Goal: Task Accomplishment & Management: Complete application form

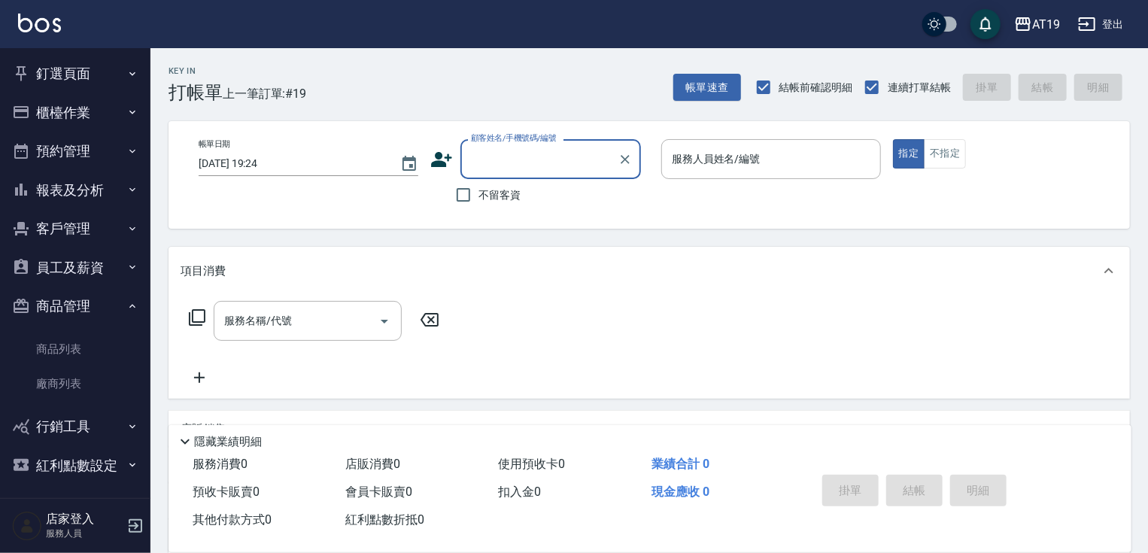
click at [507, 157] on input "顧客姓名/手機號碼/編號" at bounding box center [539, 159] width 144 height 26
type input "0966824745"
click at [440, 159] on icon at bounding box center [441, 159] width 23 height 23
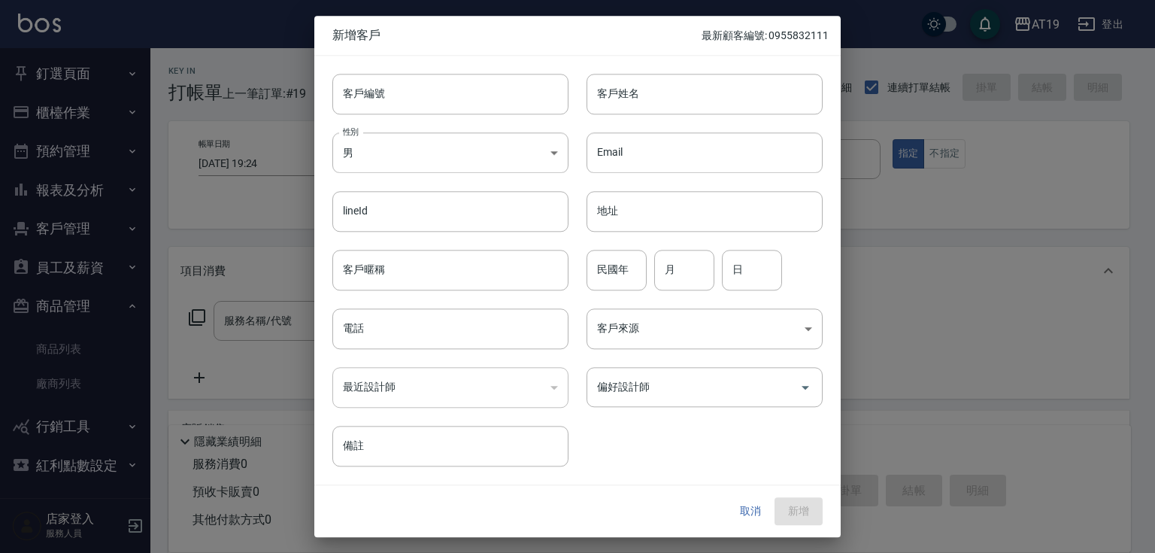
click at [471, 138] on body "AT19 登出 釘選頁面 打帳單 帳單列表 材料自購登錄 排班表 現場電腦打卡 店家日報表 互助日報表 設計師排行榜 設計師日報表 櫃檯作業 打帳單 帳單列表…" at bounding box center [577, 385] width 1155 height 770
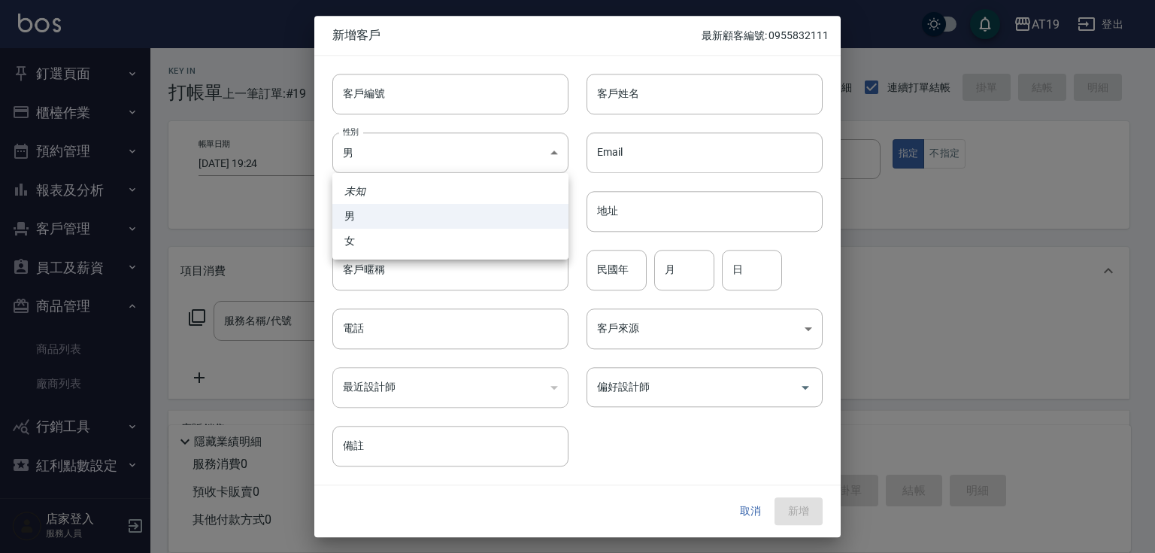
click at [475, 99] on div at bounding box center [577, 276] width 1155 height 553
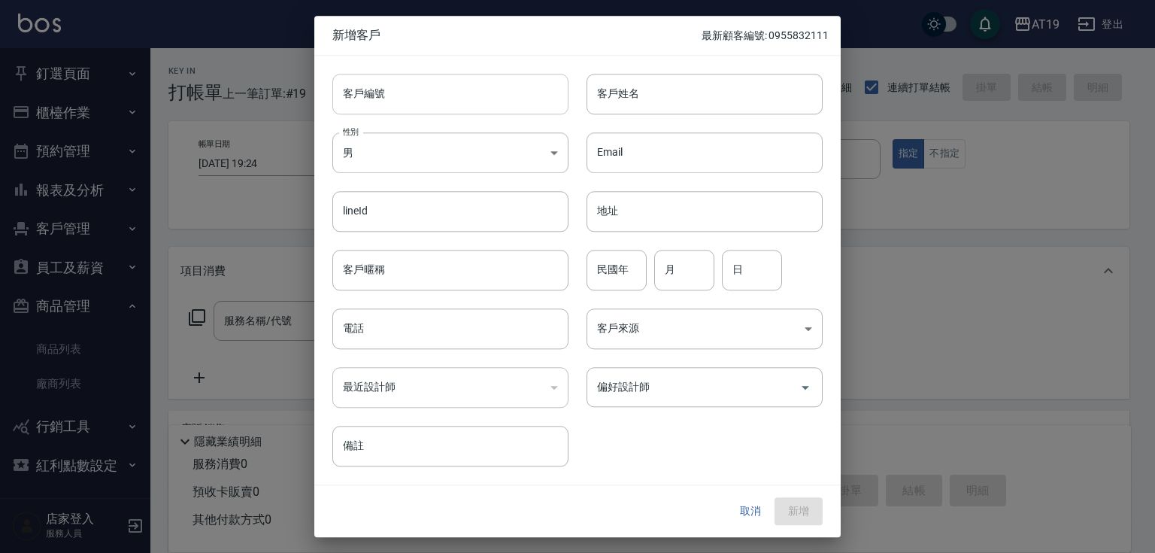
click at [475, 99] on input "客戶編號" at bounding box center [450, 94] width 236 height 41
paste input "0966824745"
type input "0966824745"
click at [376, 154] on body "AT19 登出 釘選頁面 打帳單 帳單列表 材料自購登錄 排班表 現場電腦打卡 店家日報表 互助日報表 設計師排行榜 設計師日報表 櫃檯作業 打帳單 帳單列表…" at bounding box center [577, 385] width 1155 height 770
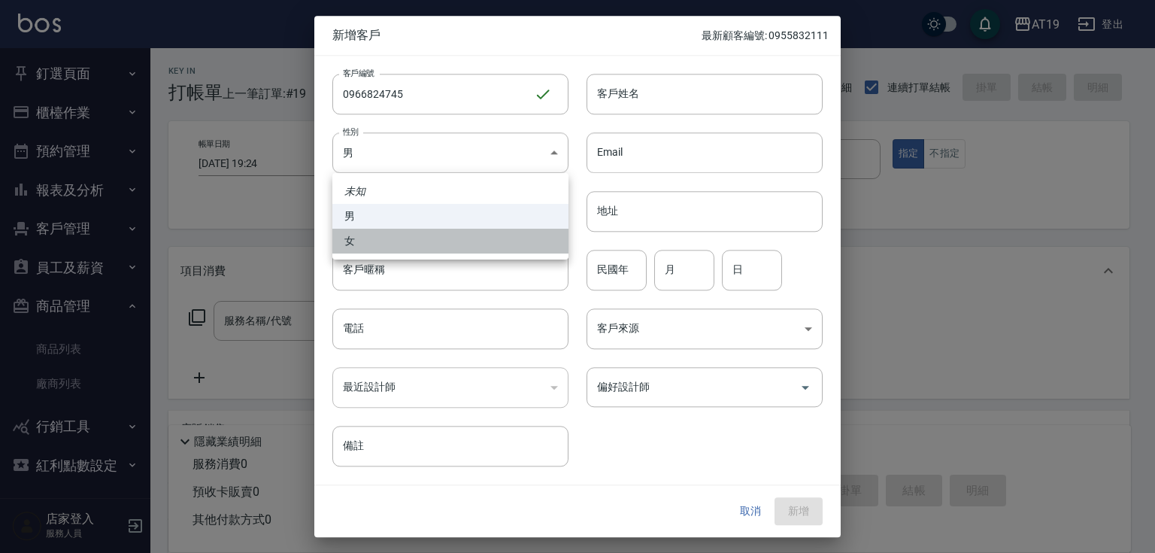
click at [378, 237] on li "女" at bounding box center [450, 241] width 236 height 25
type input "[DEMOGRAPHIC_DATA]"
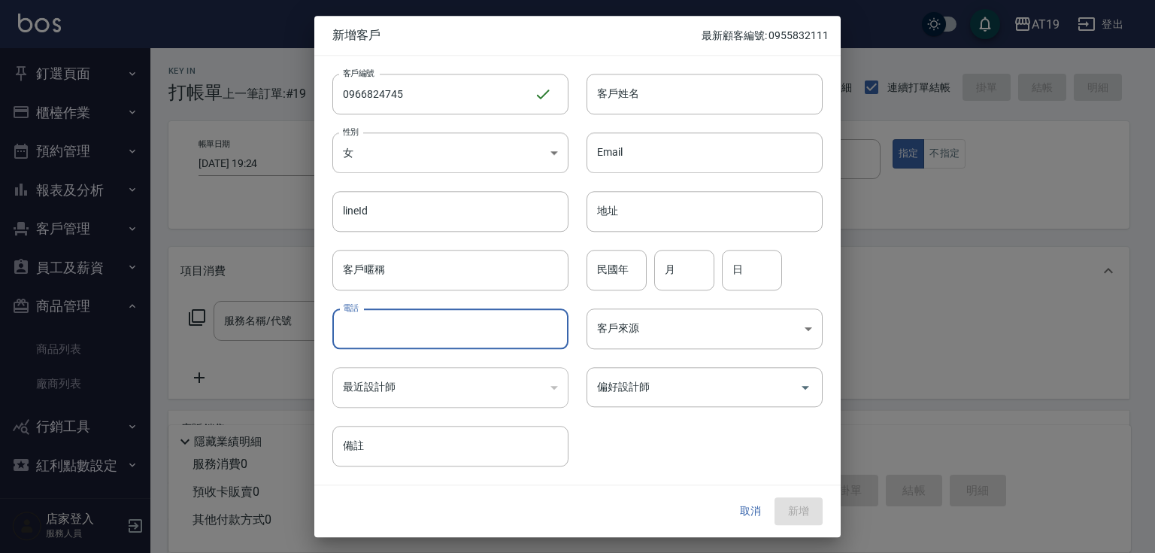
click at [382, 328] on input "電話" at bounding box center [450, 328] width 236 height 41
paste input "0966824745"
type input "0966824745"
click at [611, 95] on input "客戶姓名" at bounding box center [705, 94] width 236 height 41
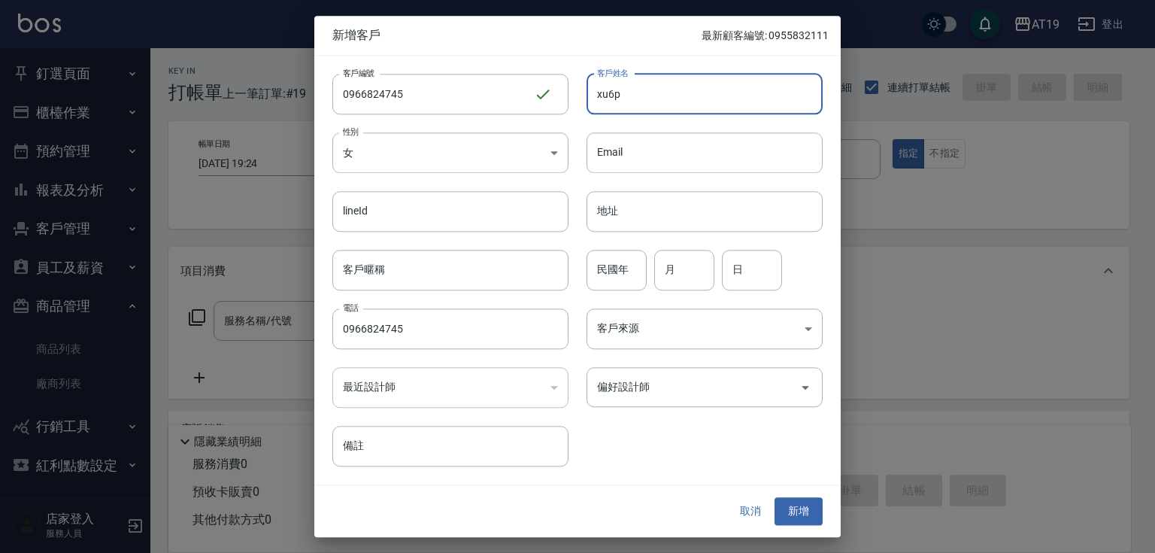
type input "xu6p"
type input "[PERSON_NAME]"
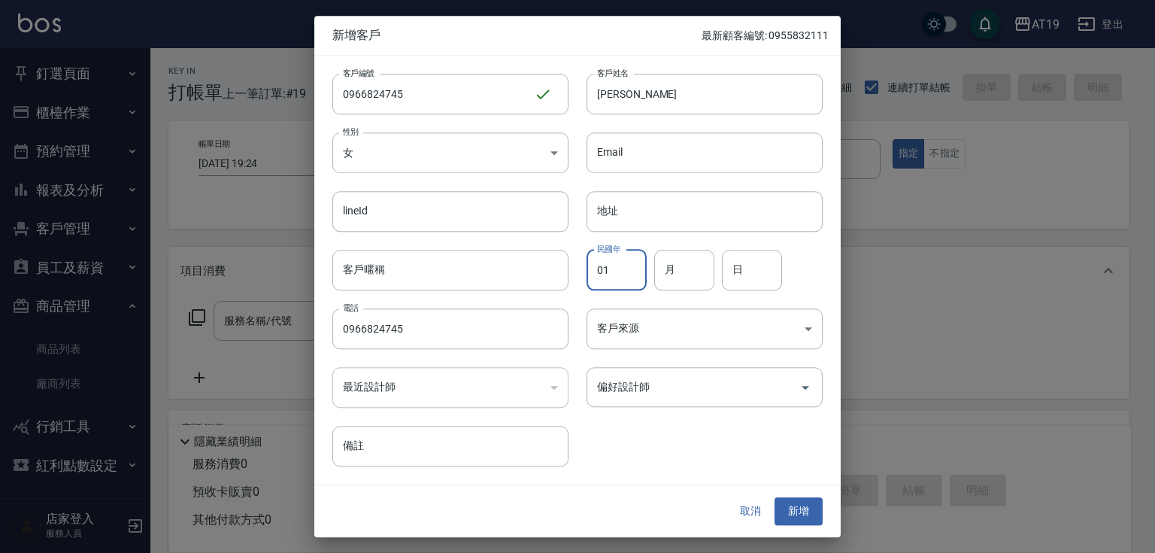
type input "01"
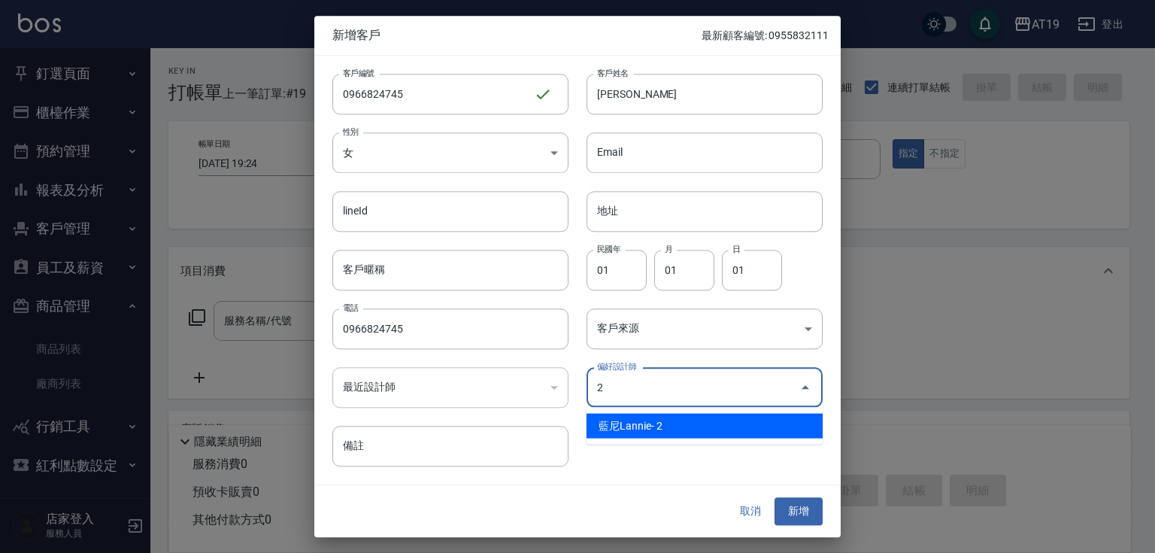
type input "[PERSON_NAME]"
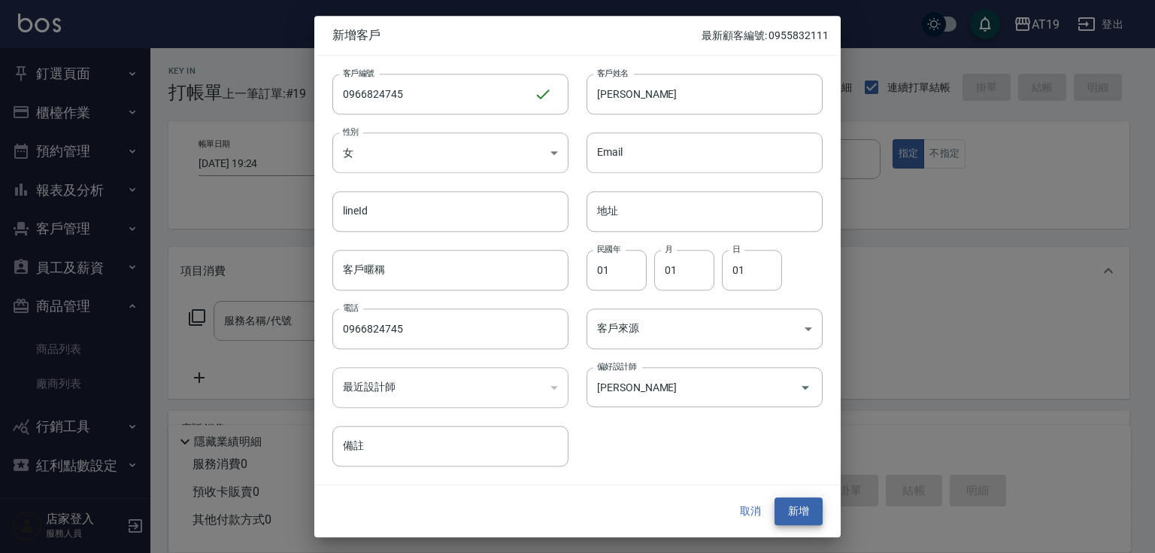
click at [775, 498] on button "新增" at bounding box center [799, 512] width 48 height 28
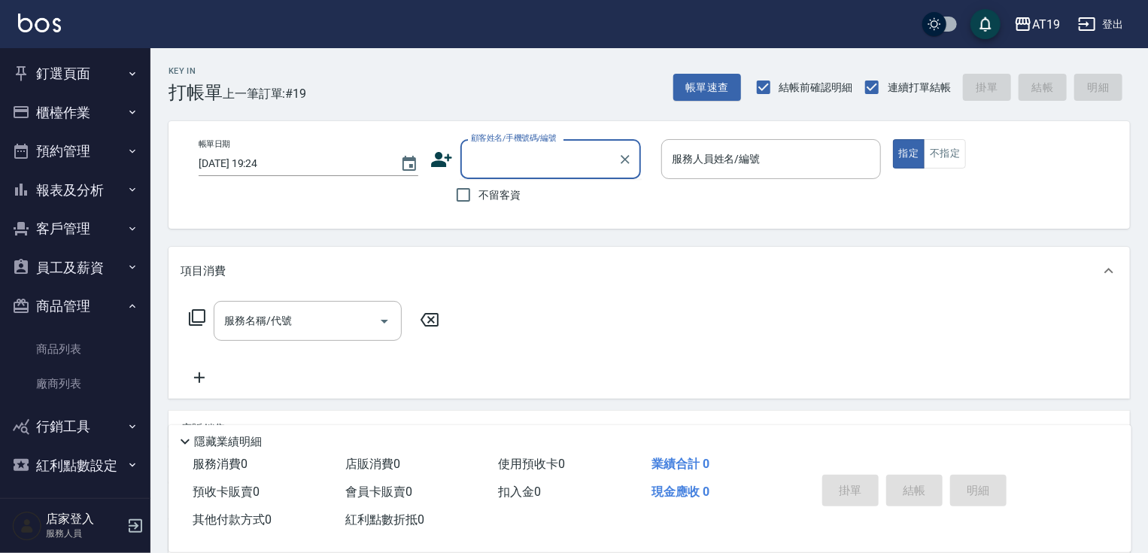
drag, startPoint x: 548, startPoint y: 169, endPoint x: 621, endPoint y: 24, distance: 162.5
click at [550, 169] on input "顧客姓名/手機號碼/編號" at bounding box center [539, 159] width 144 height 26
type input "0900002346"
click at [442, 157] on icon at bounding box center [441, 159] width 23 height 23
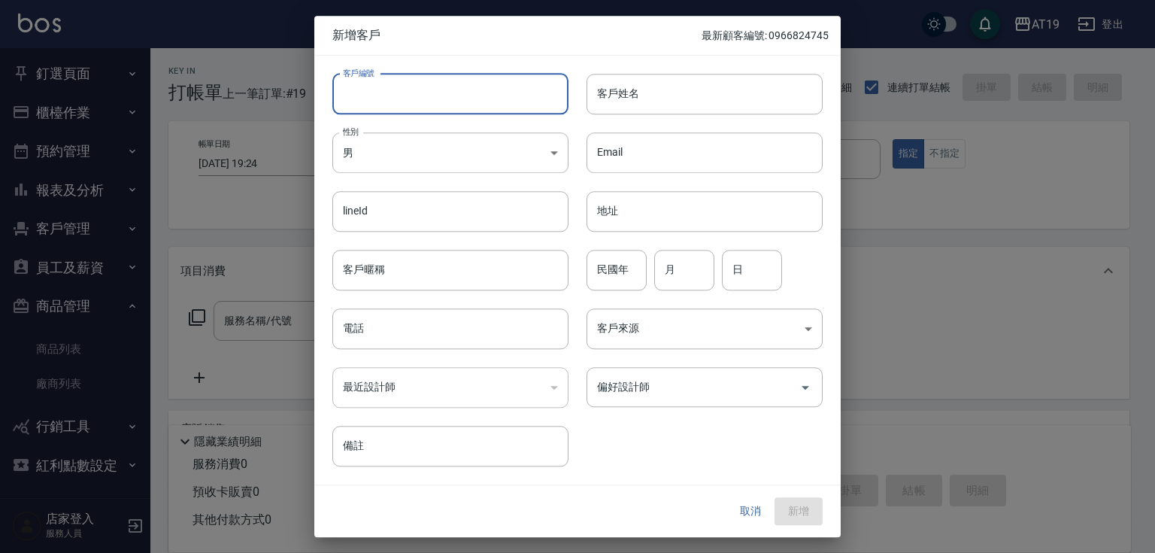
paste input "0900002346"
click at [457, 87] on input "客戶編號" at bounding box center [450, 94] width 236 height 41
type input "0900002346"
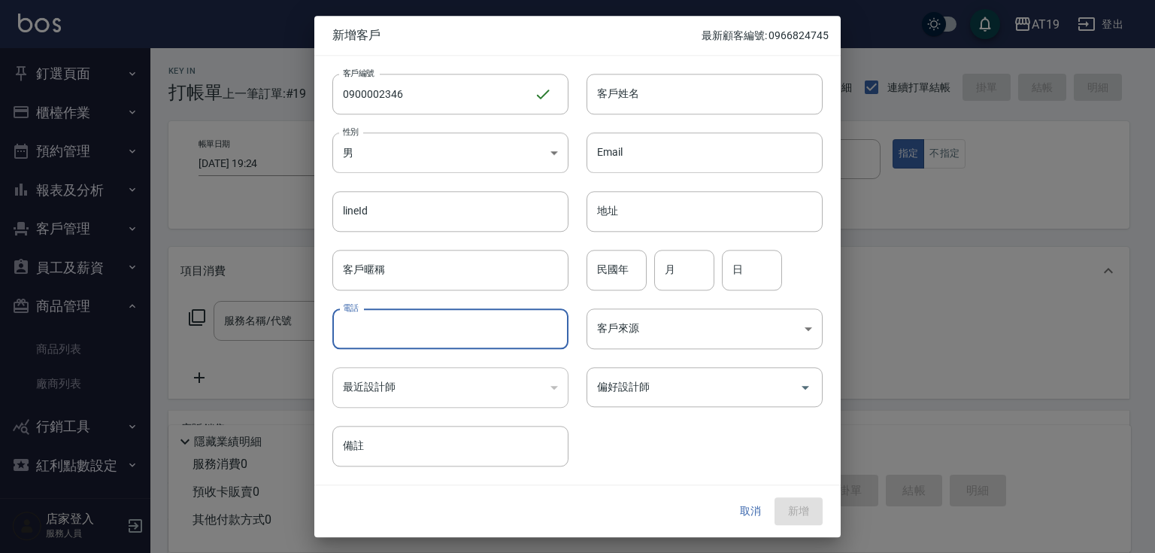
click at [416, 329] on input "電話" at bounding box center [450, 328] width 236 height 41
paste input "0900002346"
type input "0900002346"
click at [421, 165] on body "AT19 登出 釘選頁面 打帳單 帳單列表 材料自購登錄 排班表 現場電腦打卡 店家日報表 互助日報表 設計師排行榜 設計師日報表 櫃檯作業 打帳單 帳單列表…" at bounding box center [577, 385] width 1155 height 770
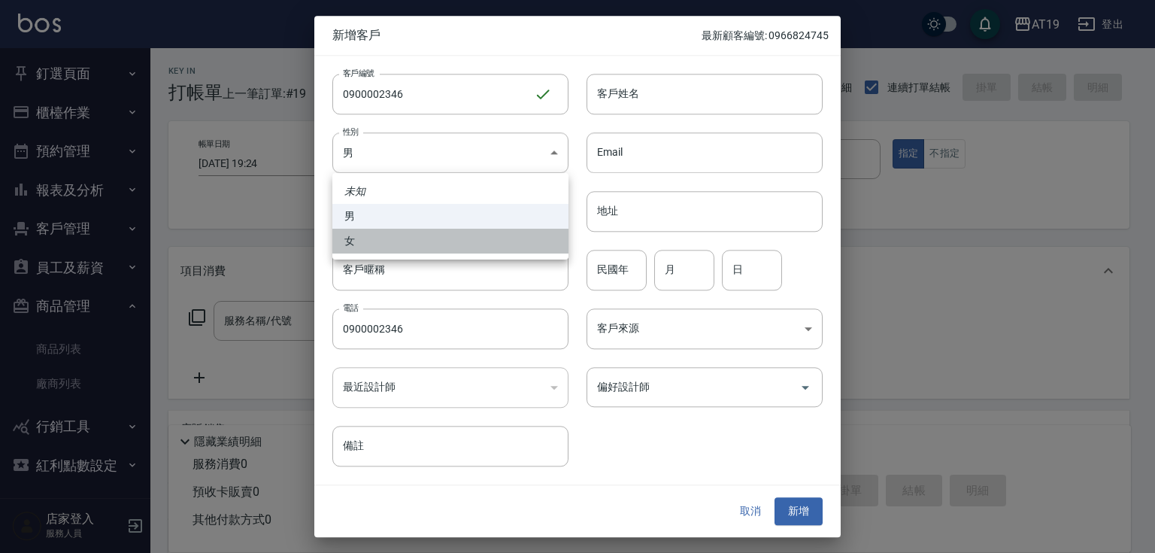
drag, startPoint x: 428, startPoint y: 241, endPoint x: 529, endPoint y: 156, distance: 131.4
click at [430, 241] on li "女" at bounding box center [450, 241] width 236 height 25
type input "[DEMOGRAPHIC_DATA]"
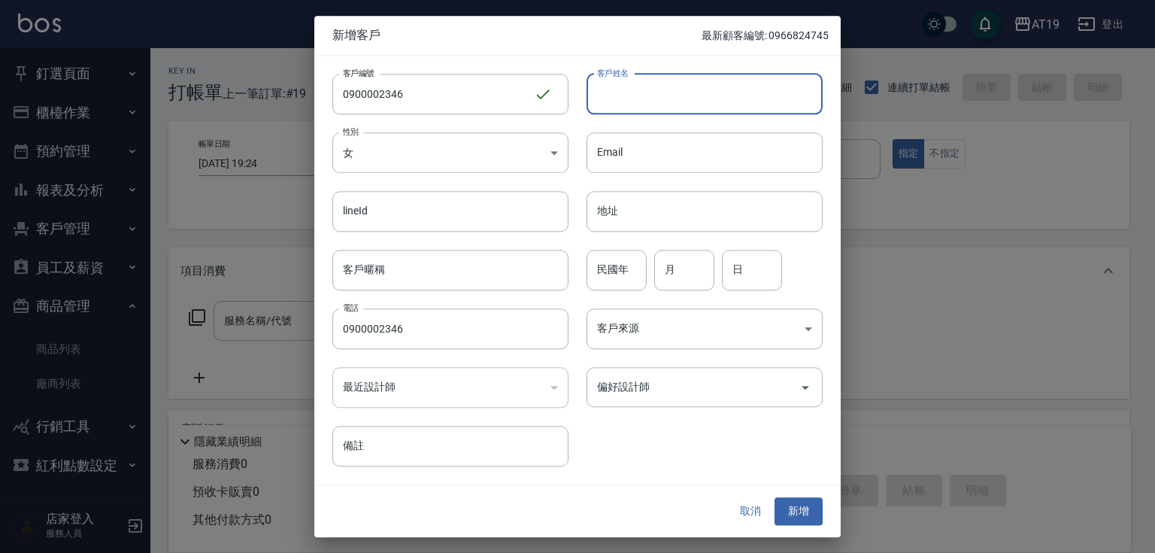
drag, startPoint x: 609, startPoint y: 102, endPoint x: 621, endPoint y: 99, distance: 12.4
click at [614, 99] on input "客戶姓名" at bounding box center [705, 94] width 236 height 41
type input "lot"
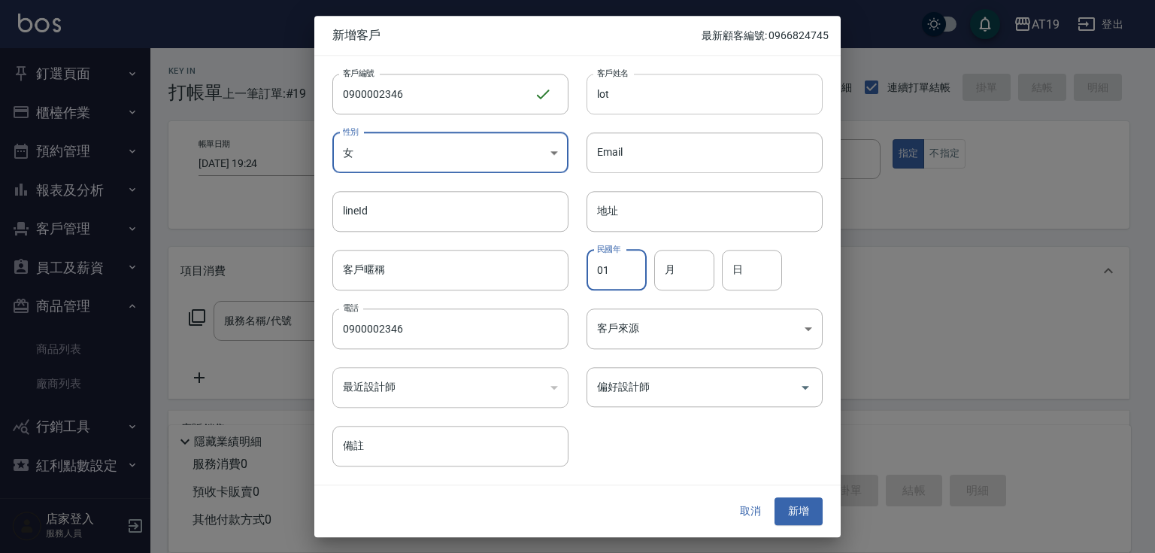
type input "01"
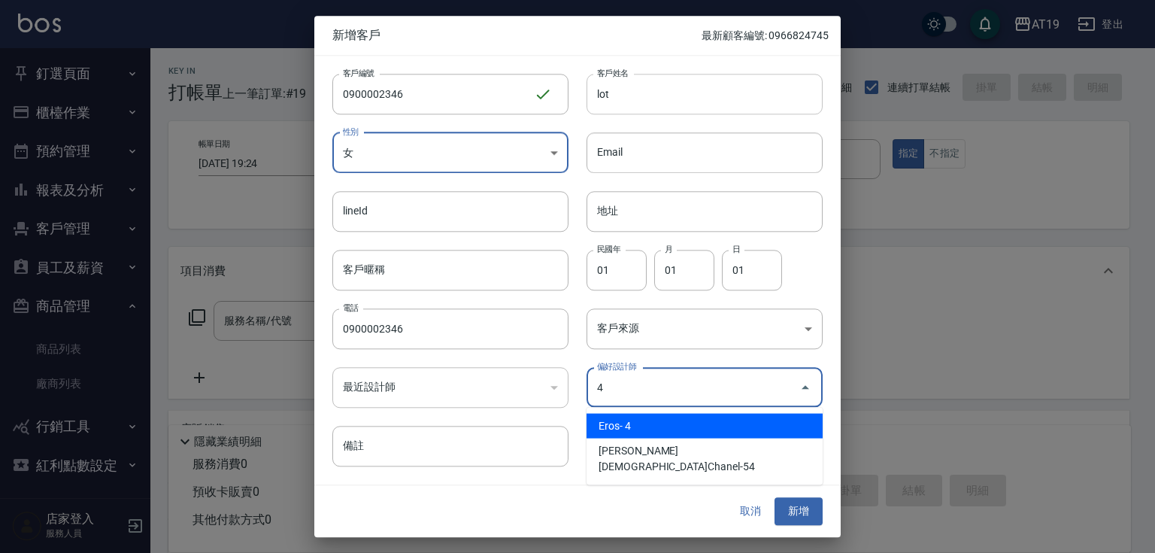
type input "Eros"
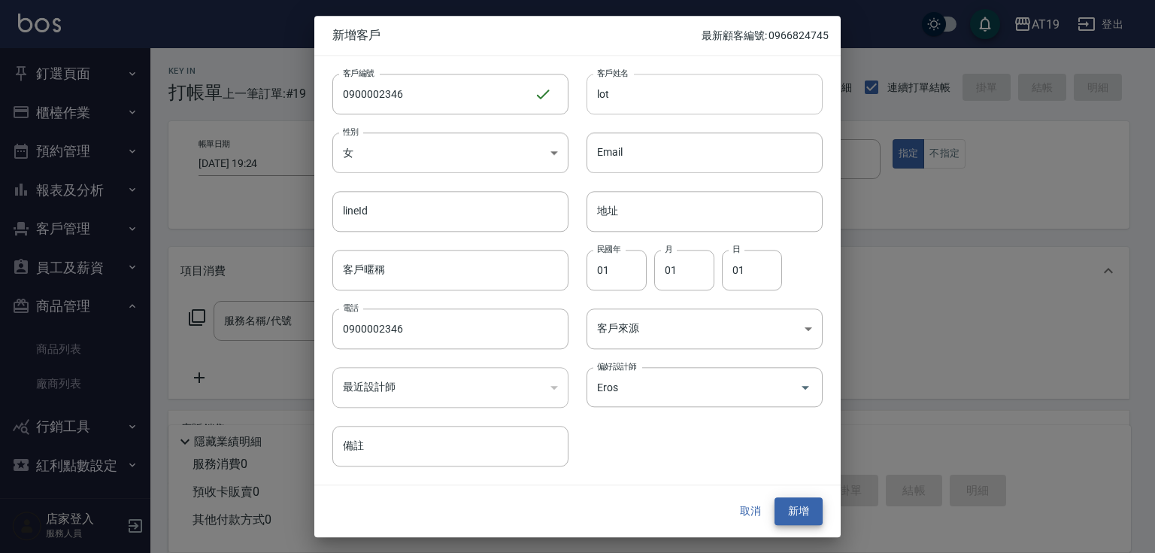
click at [775, 498] on button "新增" at bounding box center [799, 512] width 48 height 28
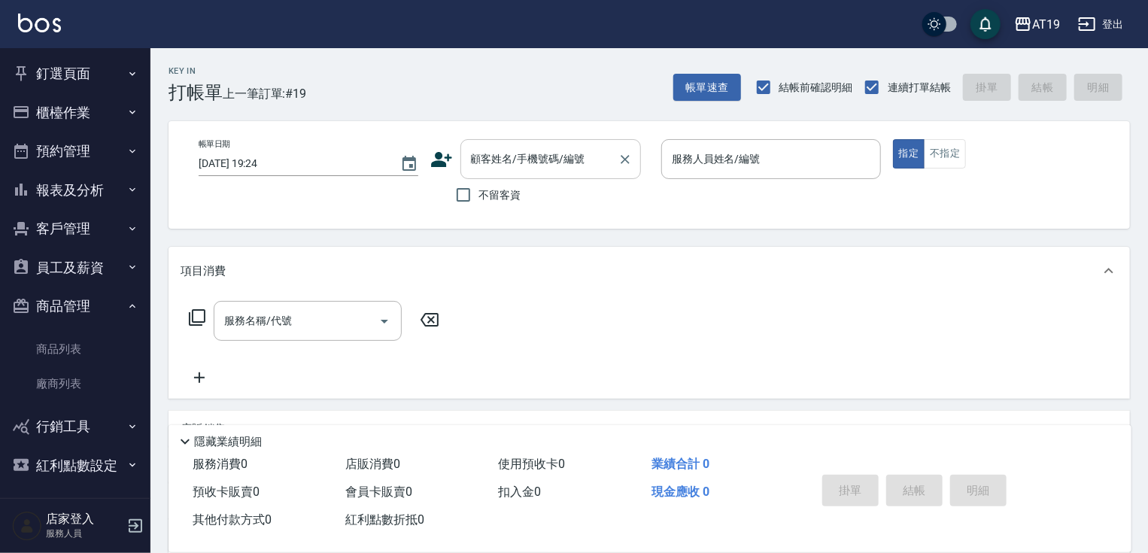
click at [612, 147] on div "顧客姓名/手機號碼/編號" at bounding box center [550, 159] width 181 height 40
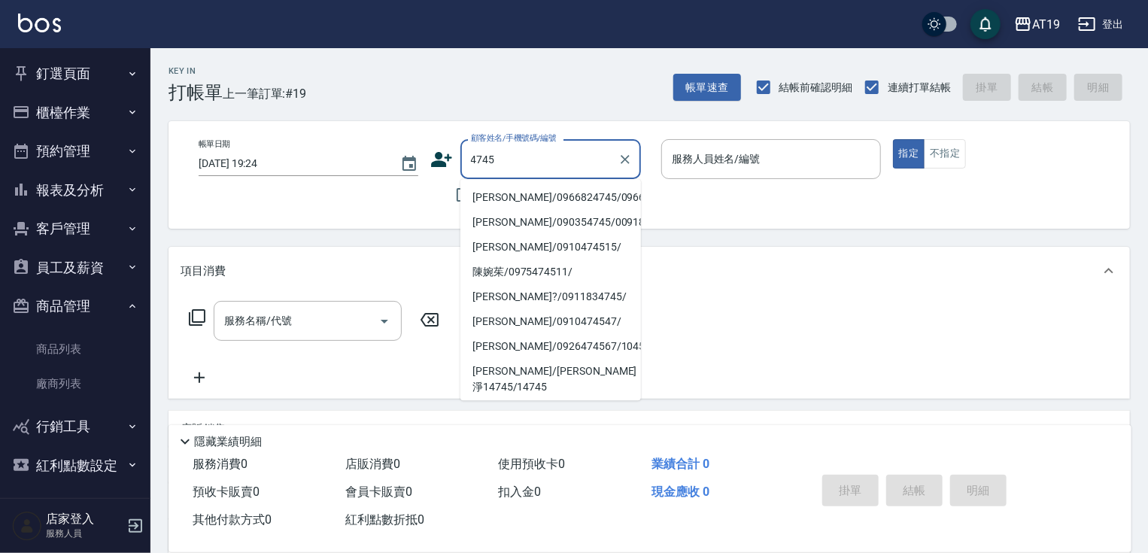
type input "[PERSON_NAME]/0966824745/0966824745"
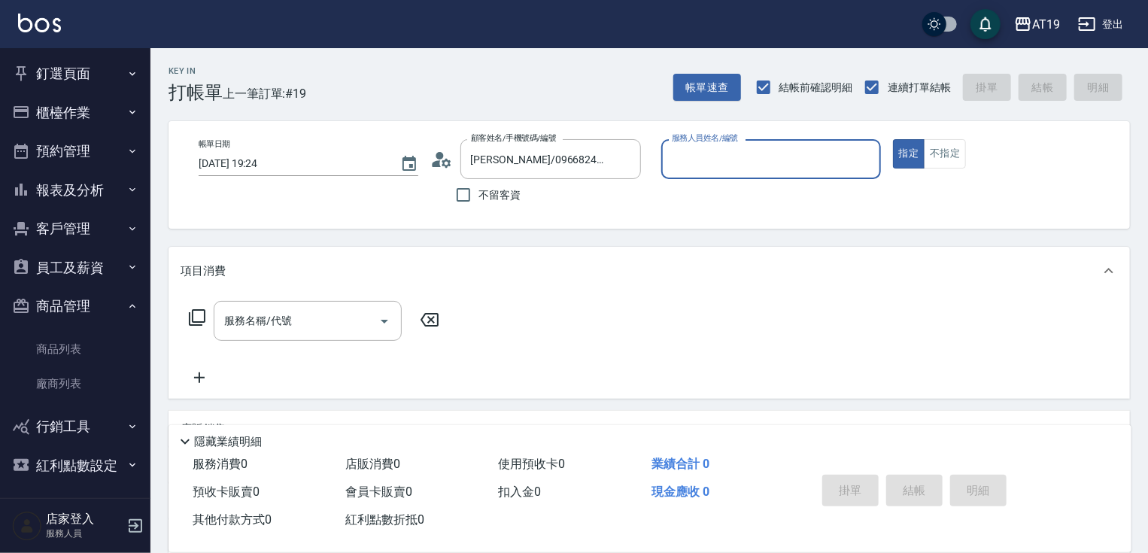
type input "Lannie- 2"
click at [893, 139] on button "指定" at bounding box center [909, 153] width 32 height 29
type button "true"
drag, startPoint x: 948, startPoint y: 150, endPoint x: 784, endPoint y: 178, distance: 166.3
click at [946, 150] on button "不指定" at bounding box center [945, 153] width 42 height 29
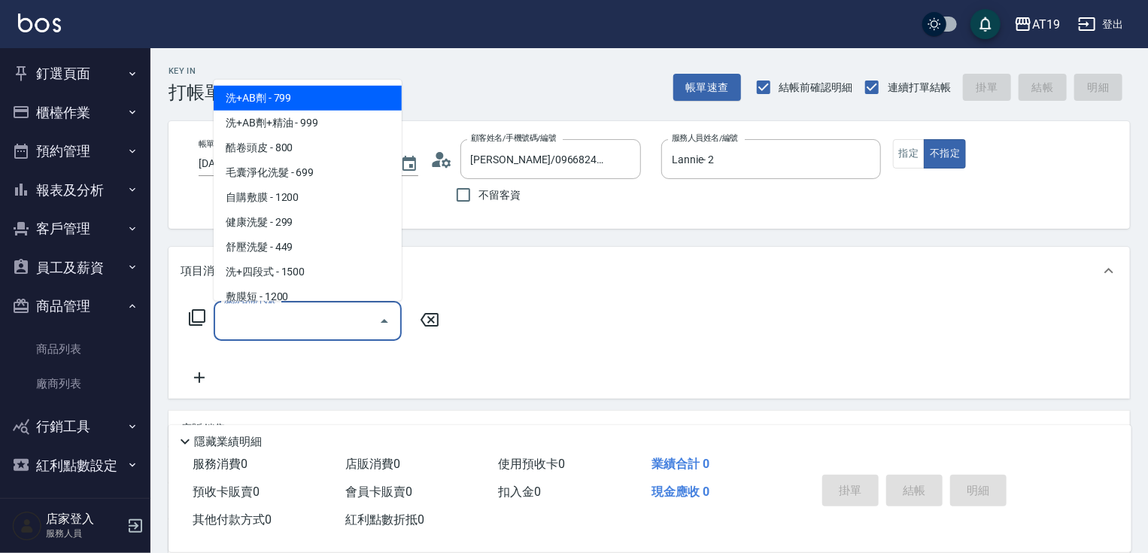
drag, startPoint x: 262, startPoint y: 327, endPoint x: 379, endPoint y: 129, distance: 230.0
click at [264, 323] on input "服務名稱/代號" at bounding box center [296, 321] width 152 height 26
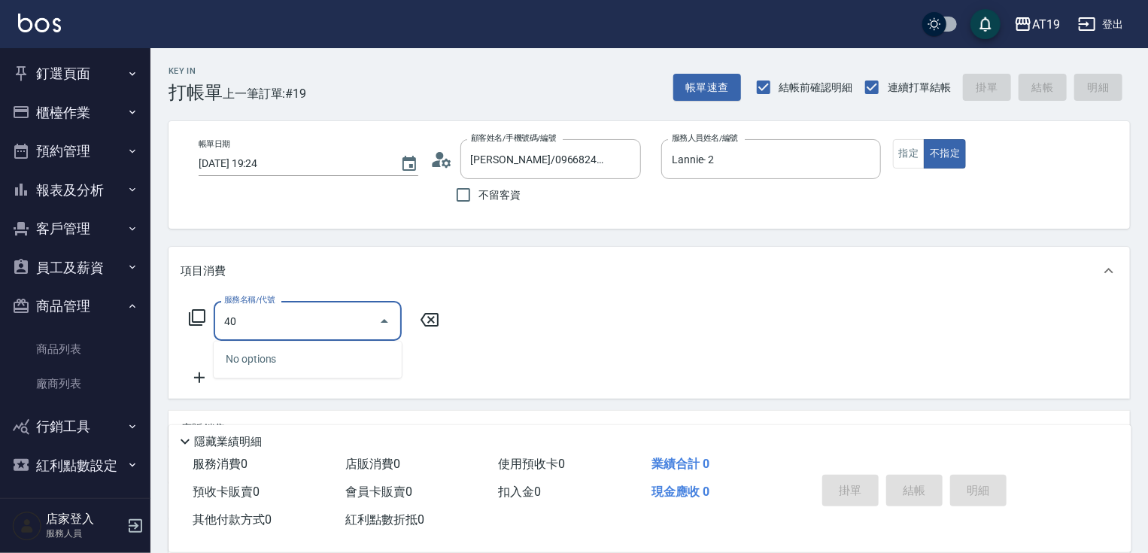
type input "401"
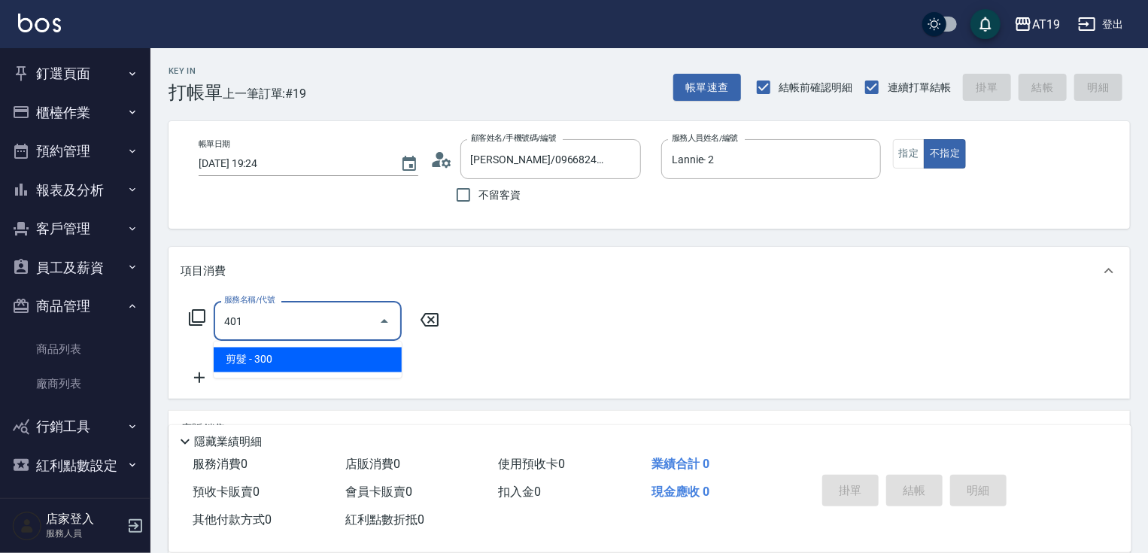
type input "30"
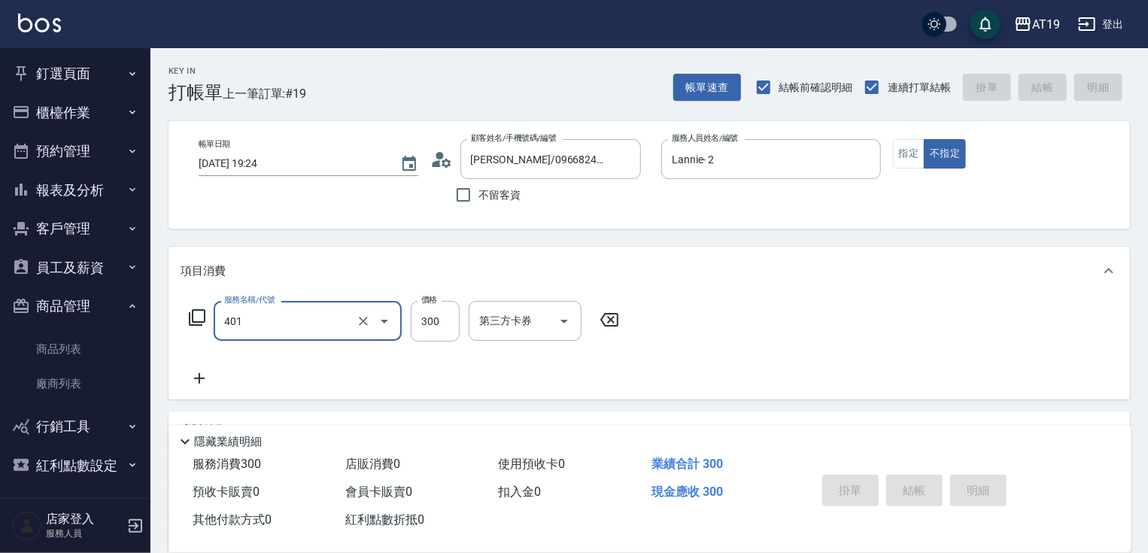
type input "401"
type input "[DATE] 20:12"
type input "0"
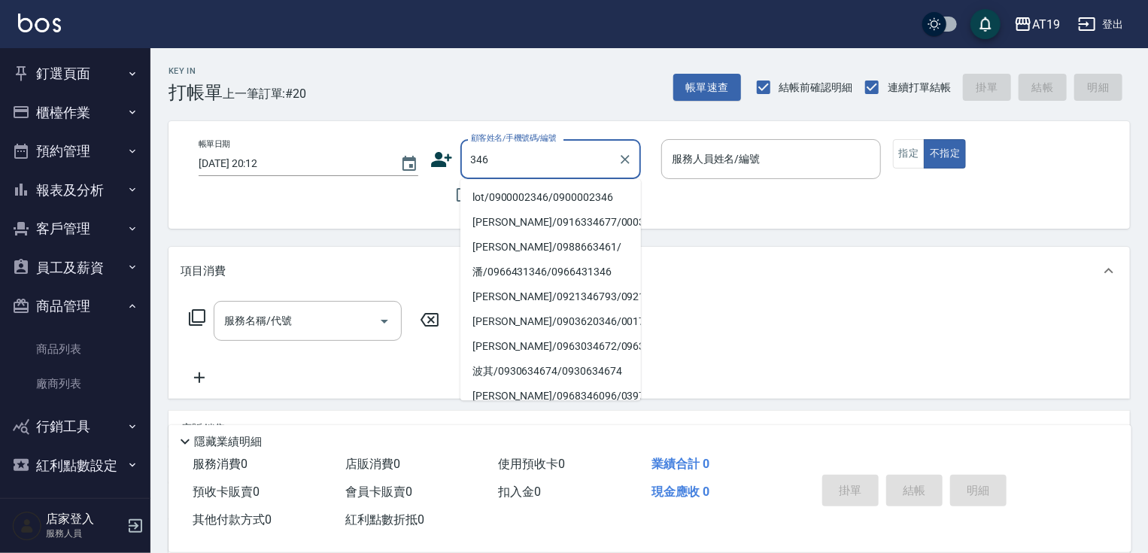
type input "lot/0900002346/0900002346"
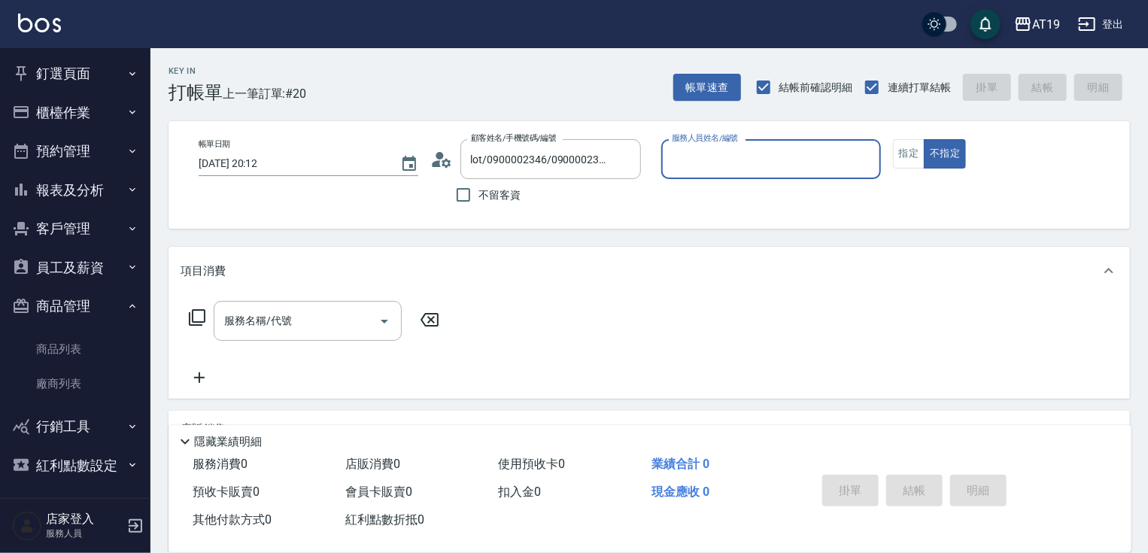
type input "Eros- 4"
click at [924, 139] on button "不指定" at bounding box center [945, 153] width 42 height 29
type button "false"
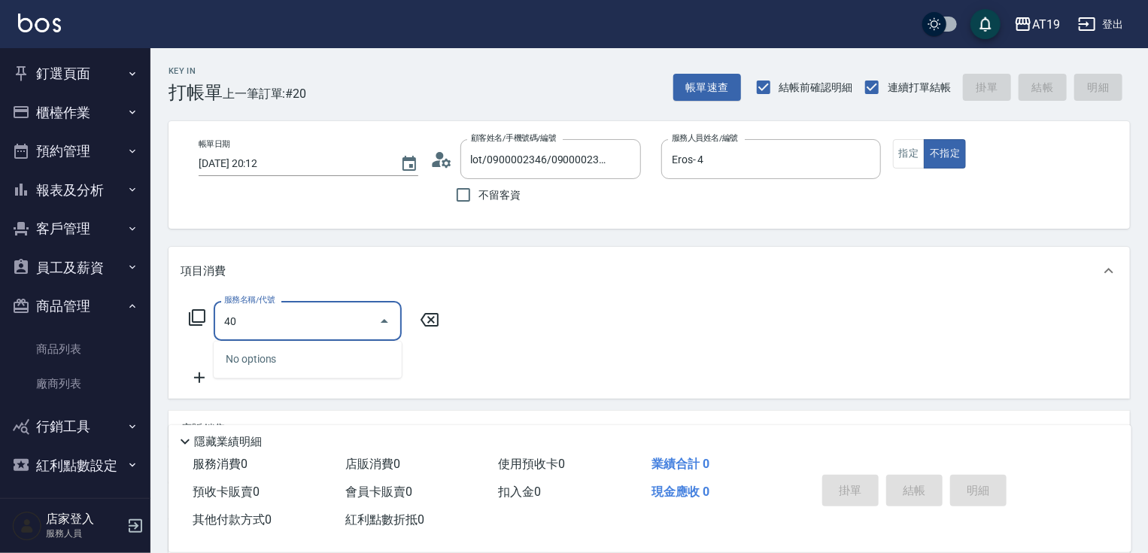
type input "401"
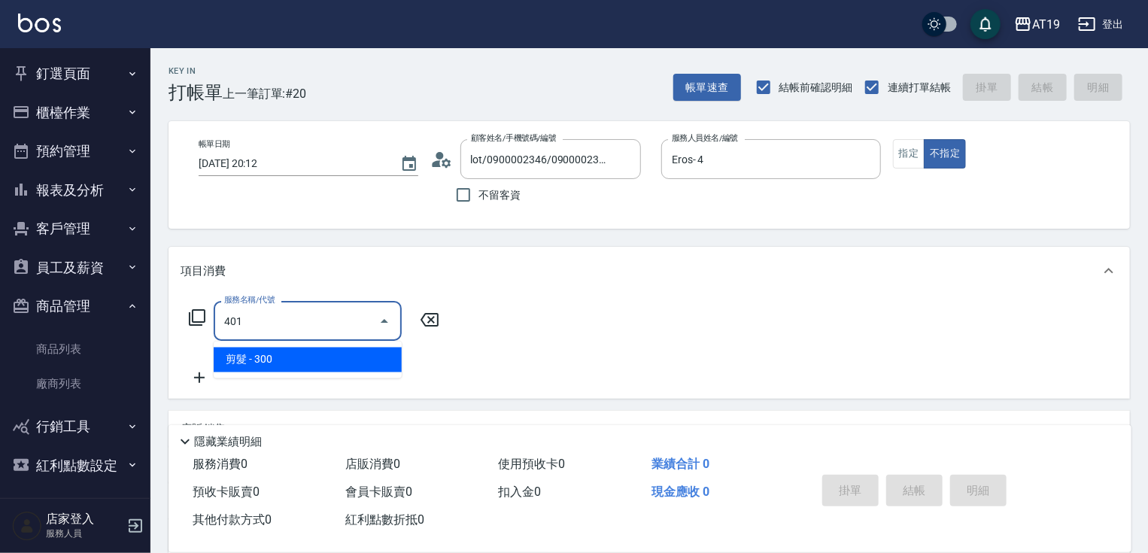
type input "30"
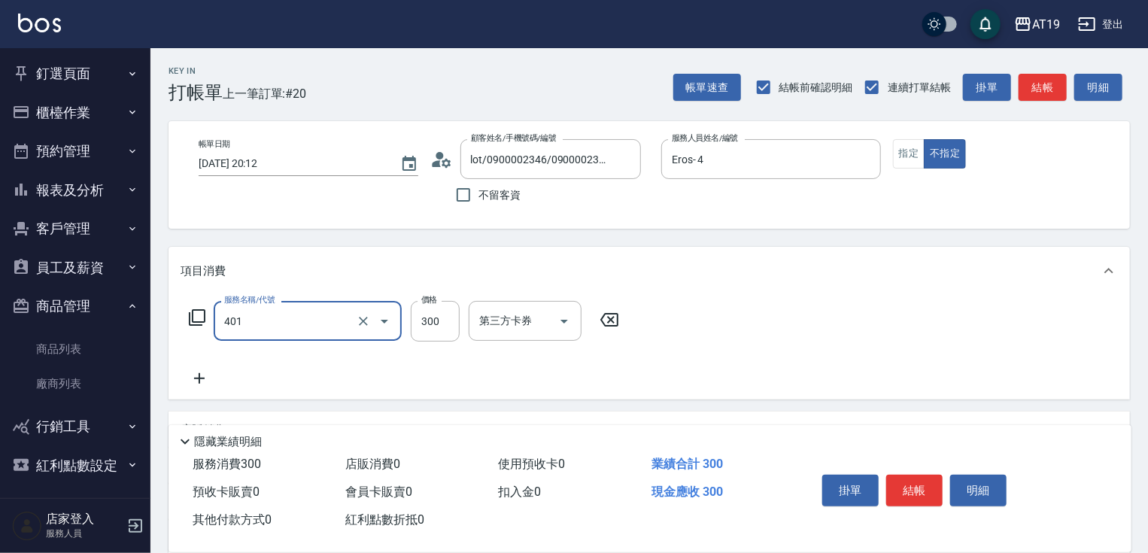
type input "剪髮(401)"
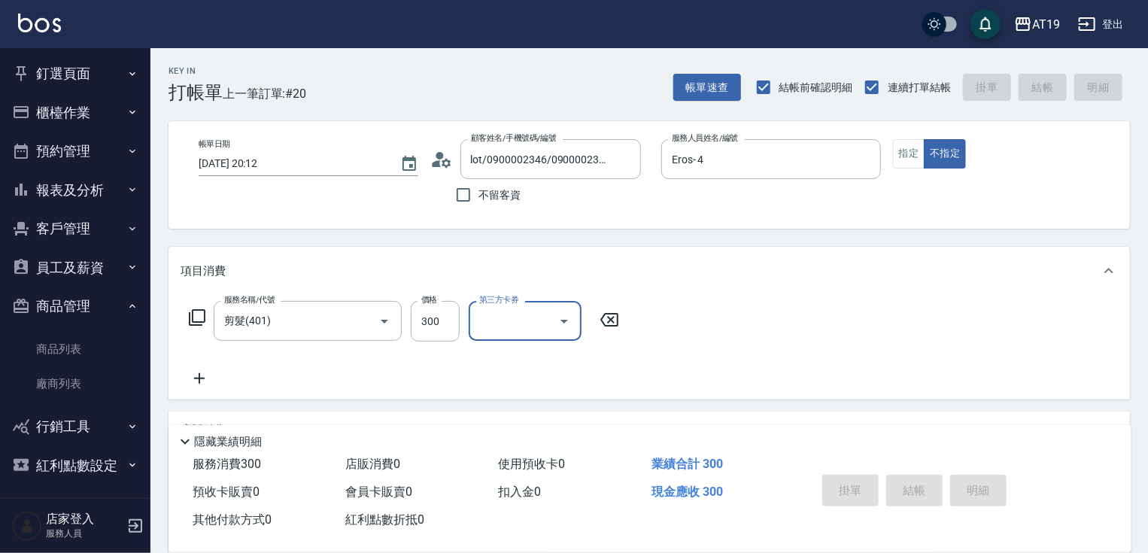
type input "0"
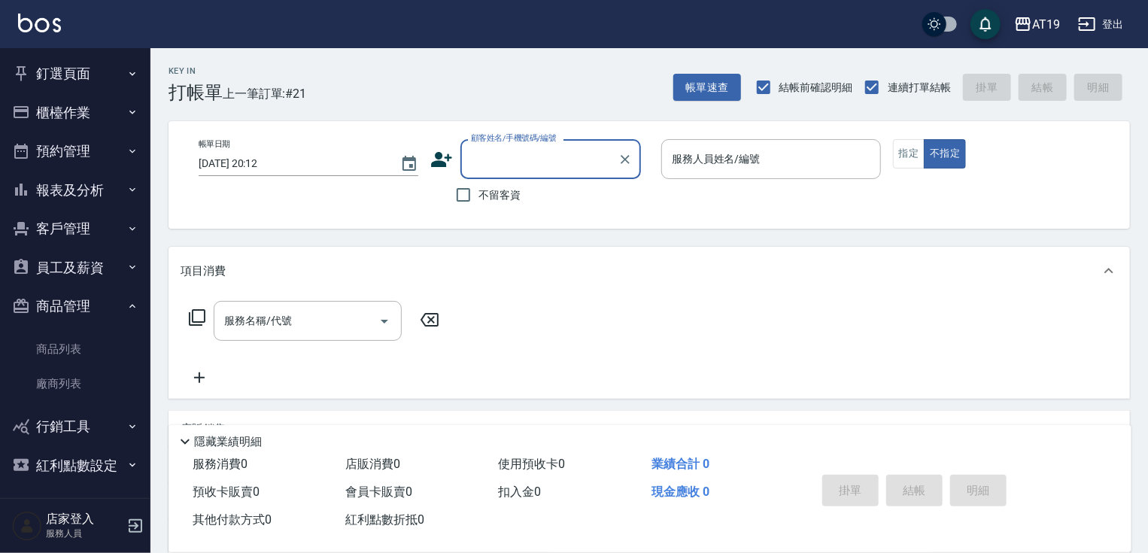
click at [572, 169] on input "顧客姓名/手機號碼/編號" at bounding box center [539, 159] width 144 height 26
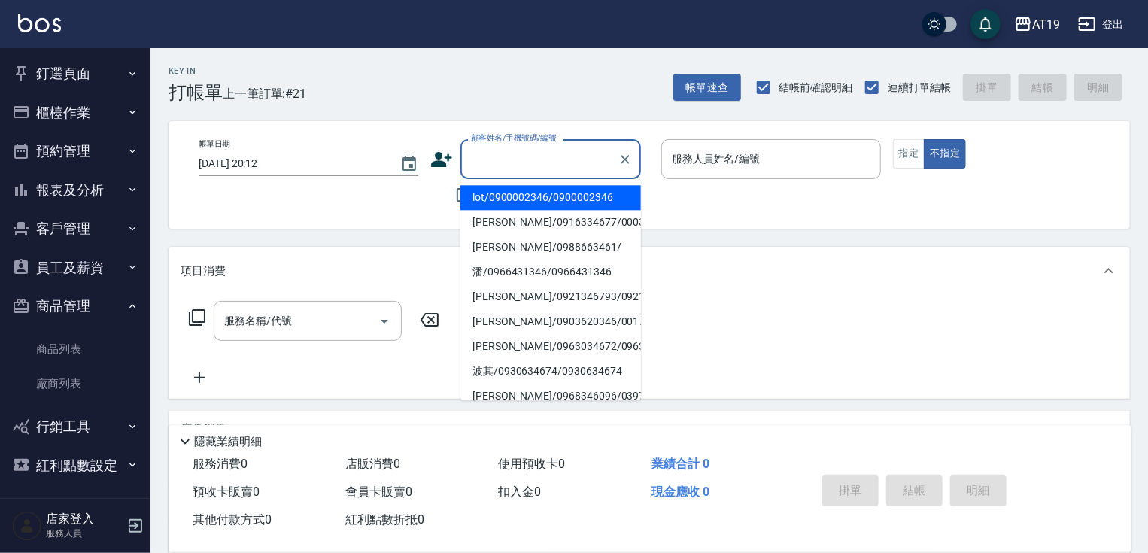
type input "9"
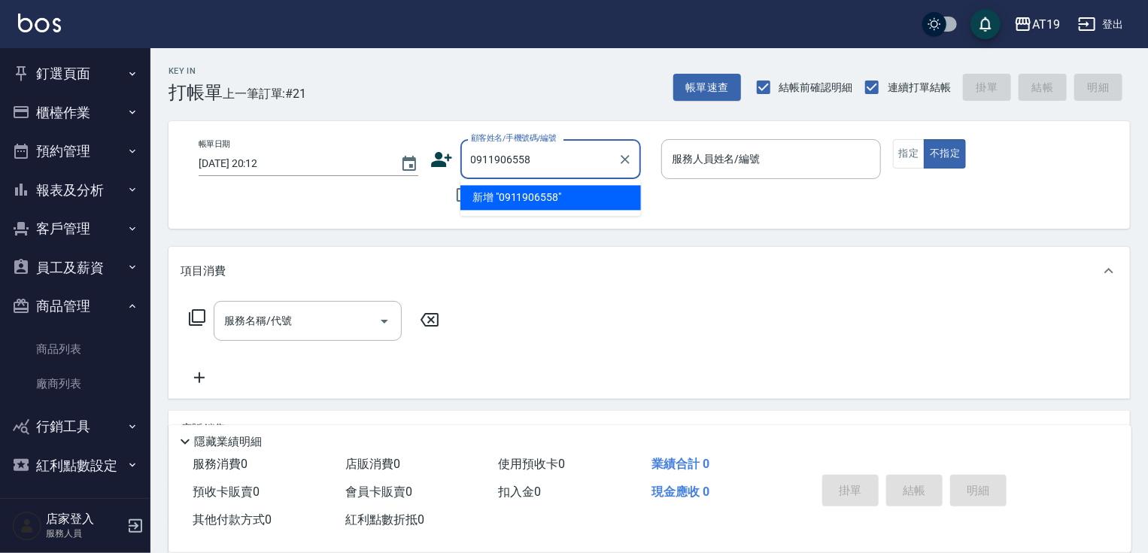
type input "0911906558"
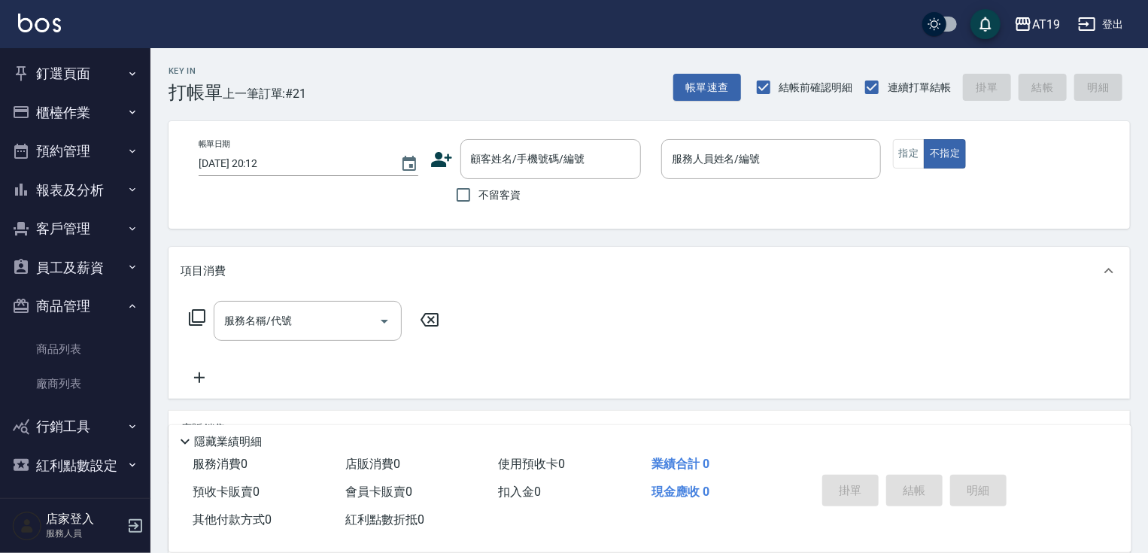
click at [437, 158] on icon at bounding box center [441, 159] width 21 height 15
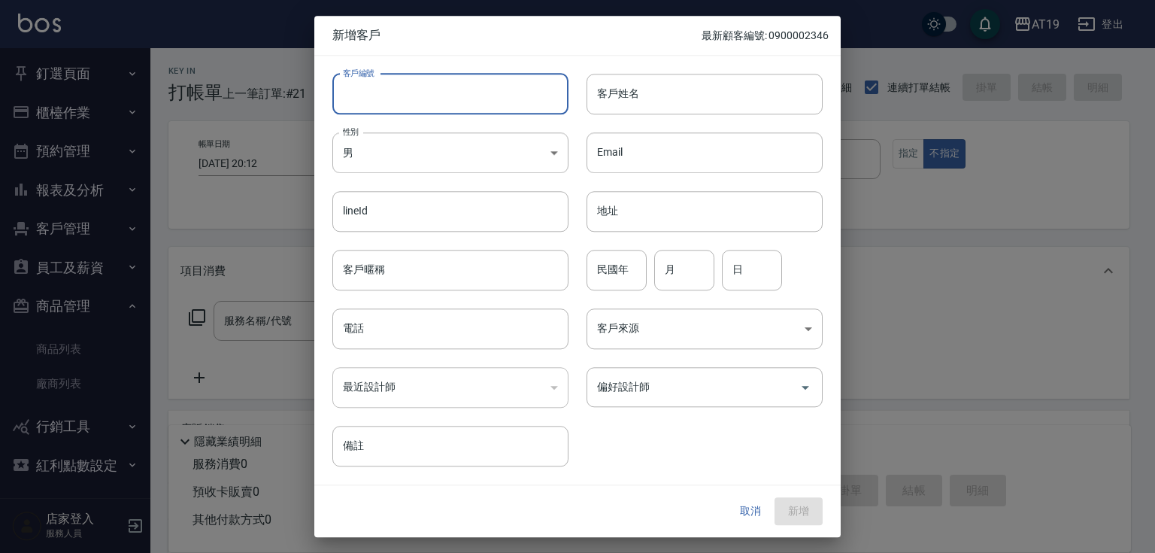
click at [463, 86] on input "客戶編號" at bounding box center [450, 94] width 236 height 41
paste input "0911906558"
type input "0911906558"
click at [434, 312] on input "電話" at bounding box center [450, 328] width 236 height 41
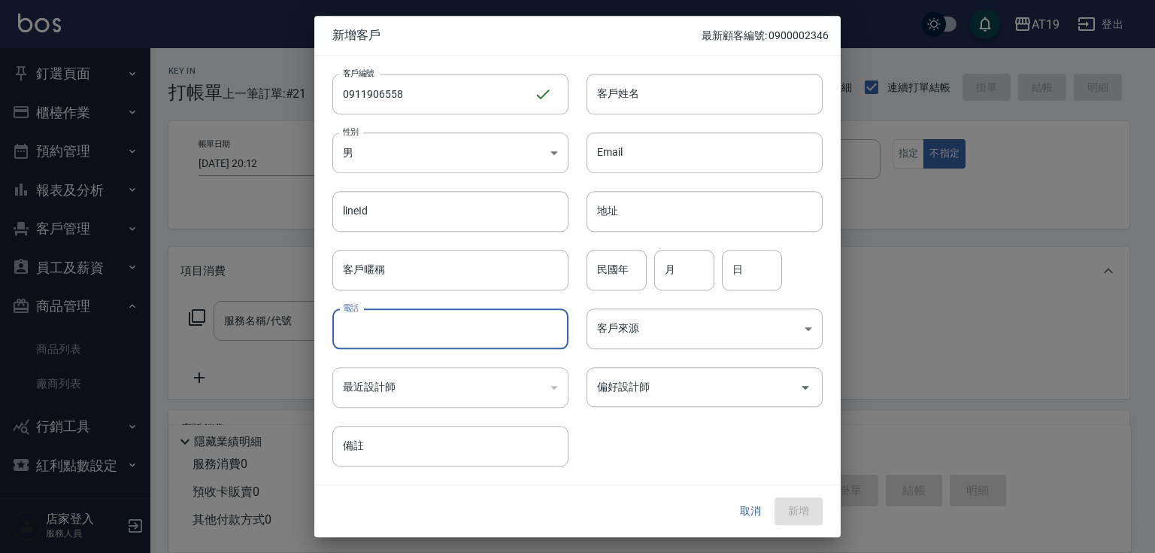
paste input "0911906558"
type input "0911906558"
click at [445, 164] on body "AT19 登出 釘選頁面 打帳單 帳單列表 材料自購登錄 排班表 現場電腦打卡 店家日報表 互助日報表 設計師排行榜 設計師日報表 櫃檯作業 打帳單 帳單列表…" at bounding box center [577, 385] width 1155 height 770
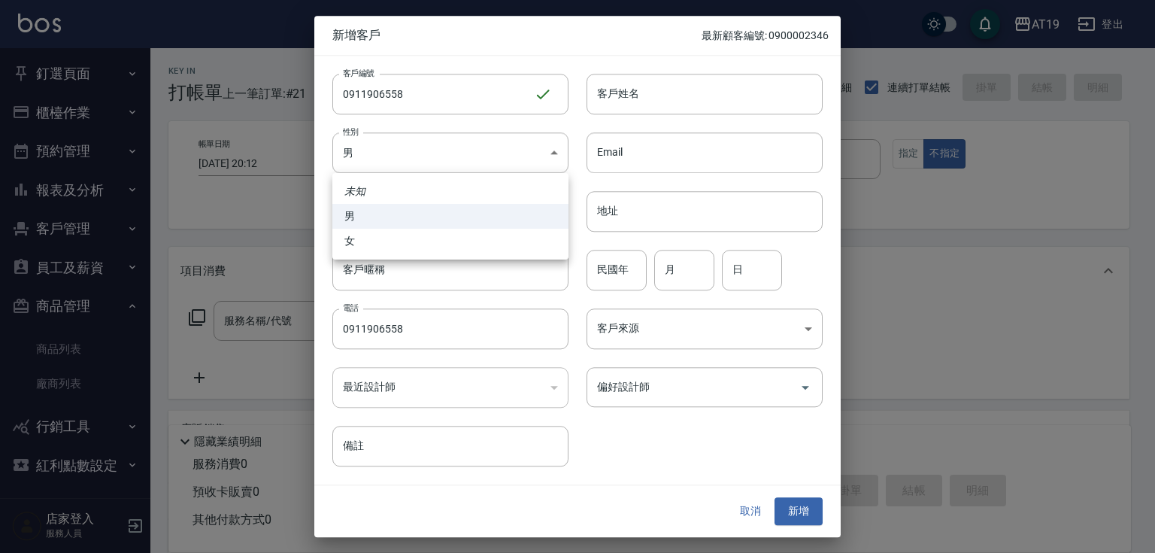
drag, startPoint x: 443, startPoint y: 240, endPoint x: 494, endPoint y: 215, distance: 56.9
click at [448, 238] on li "女" at bounding box center [450, 241] width 236 height 25
type input "[DEMOGRAPHIC_DATA]"
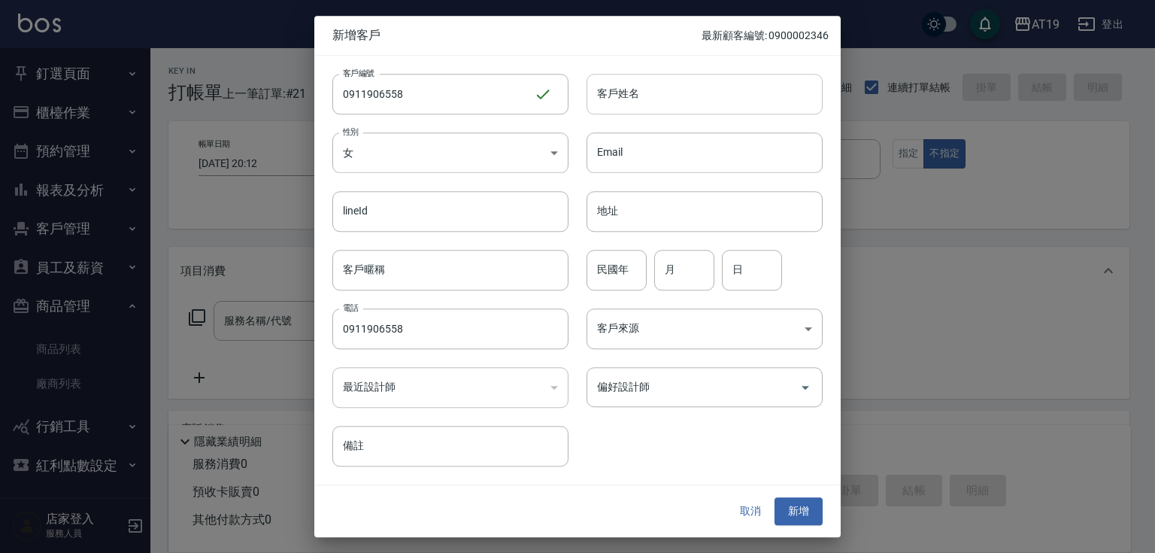
click at [653, 93] on input "客戶姓名" at bounding box center [705, 94] width 236 height 41
type input "xu."
type input "[PERSON_NAME]"
type input "01"
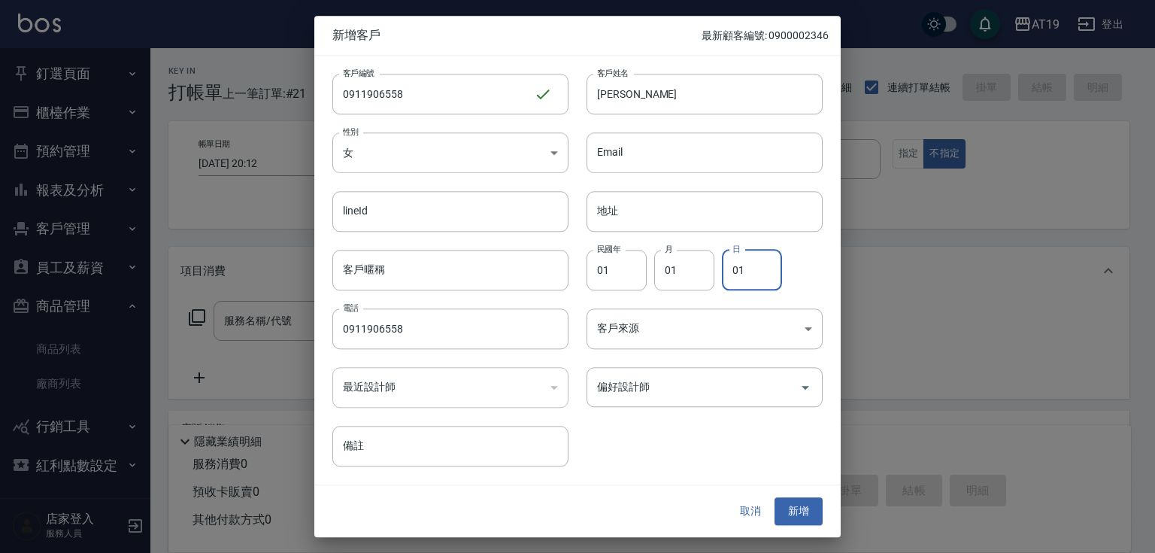
type input "01"
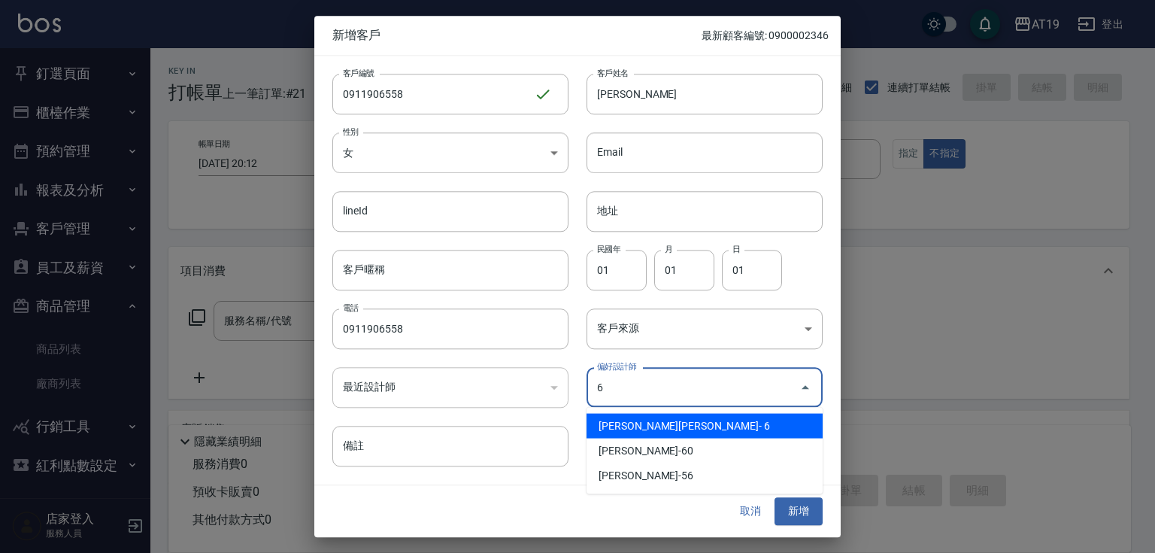
type input "[PERSON_NAME][PERSON_NAME]"
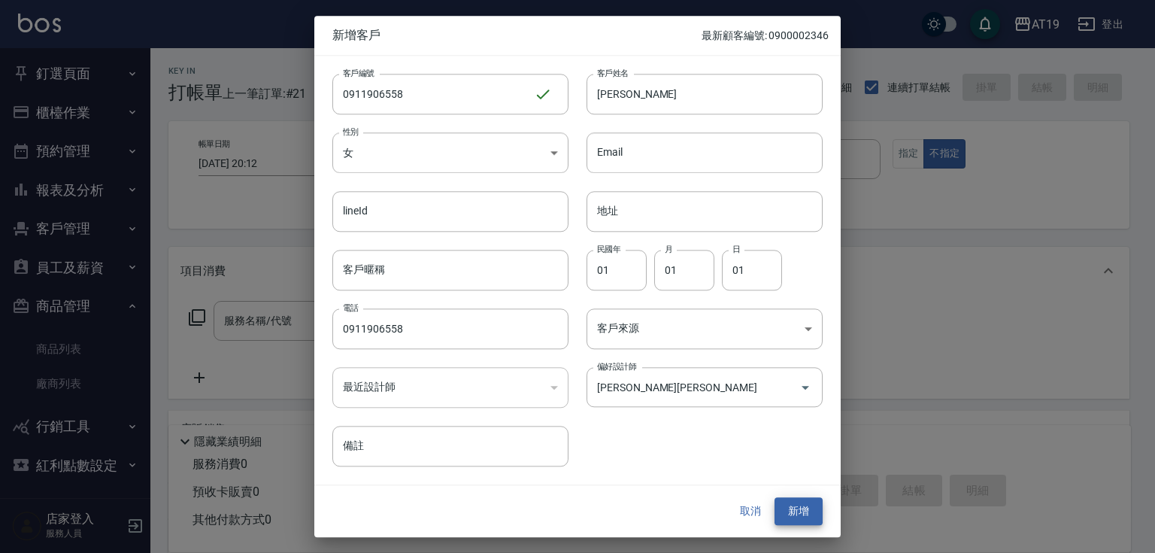
click at [775, 498] on button "新增" at bounding box center [799, 512] width 48 height 28
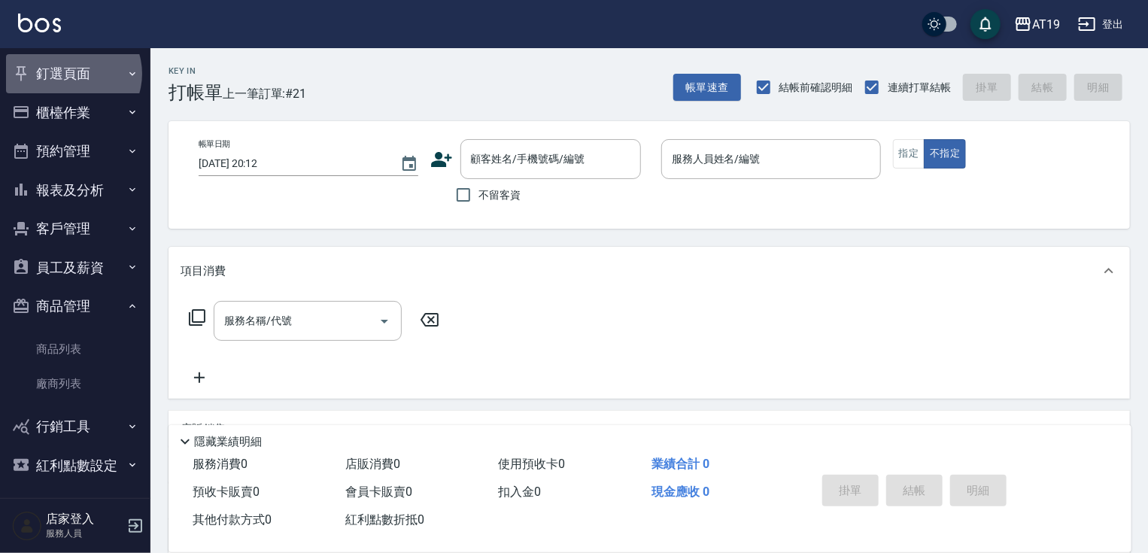
click at [72, 74] on button "釘選頁面" at bounding box center [75, 73] width 138 height 39
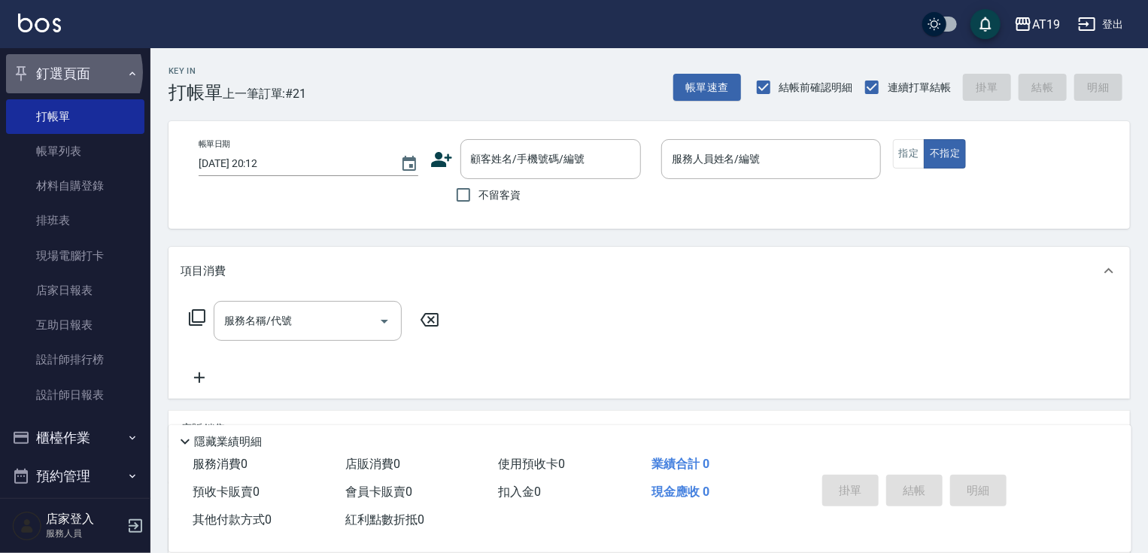
click at [72, 72] on button "釘選頁面" at bounding box center [75, 73] width 138 height 39
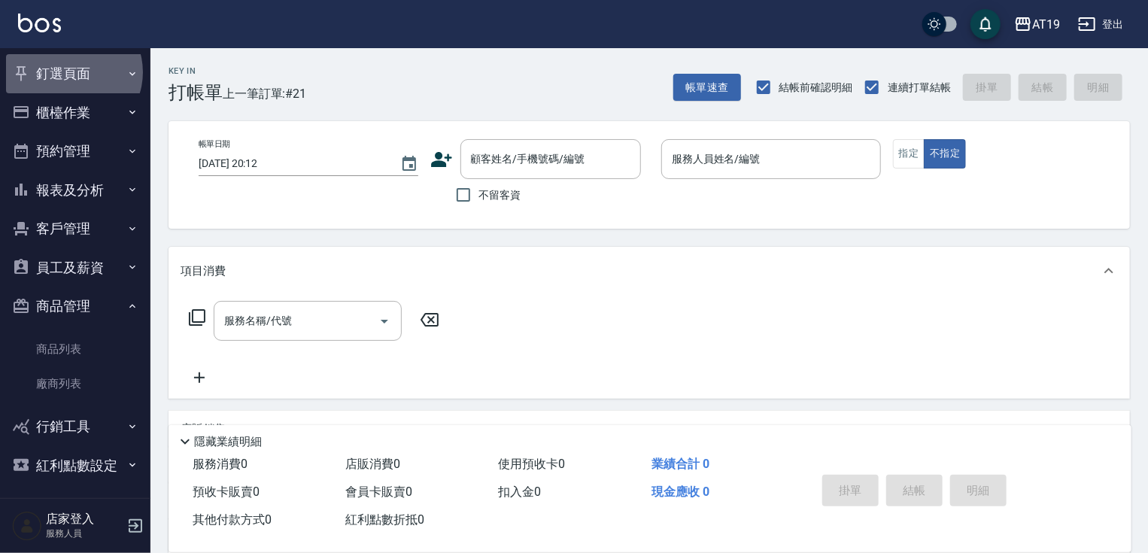
click at [72, 72] on button "釘選頁面" at bounding box center [75, 73] width 138 height 39
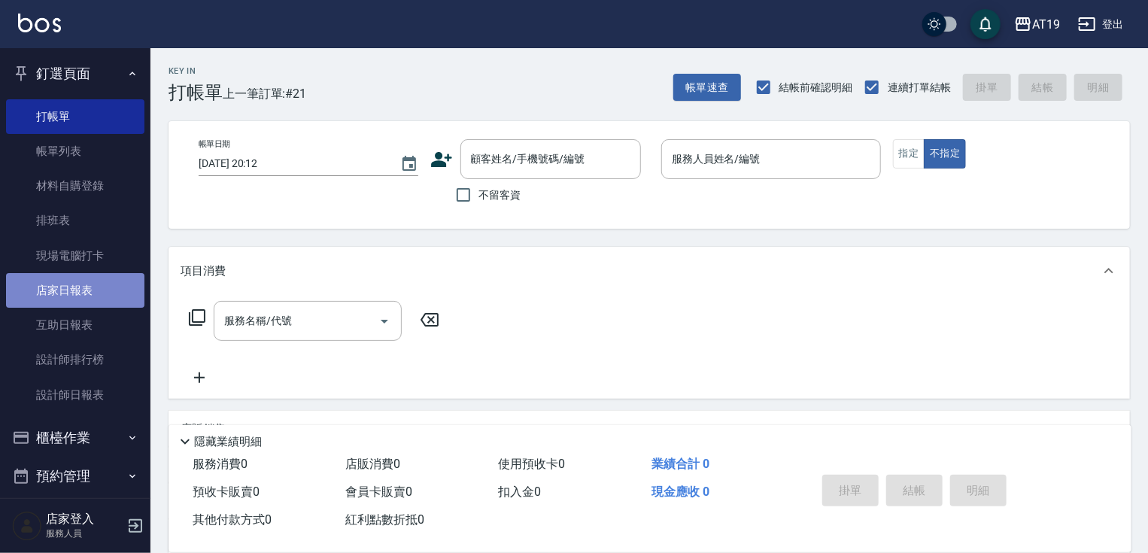
click at [75, 288] on link "店家日報表" at bounding box center [75, 290] width 138 height 35
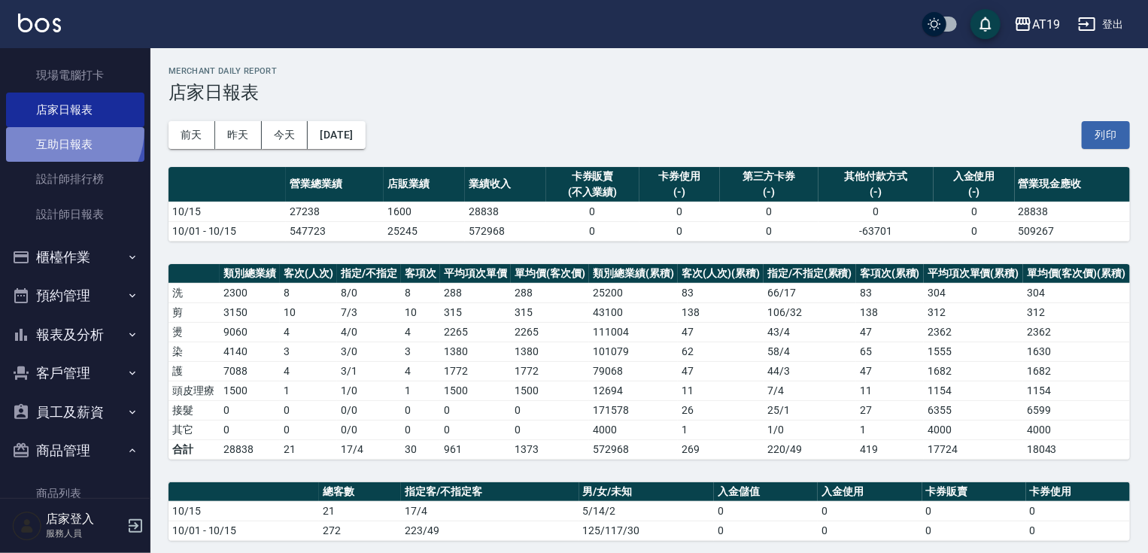
click at [60, 129] on link "互助日報表" at bounding box center [75, 144] width 138 height 35
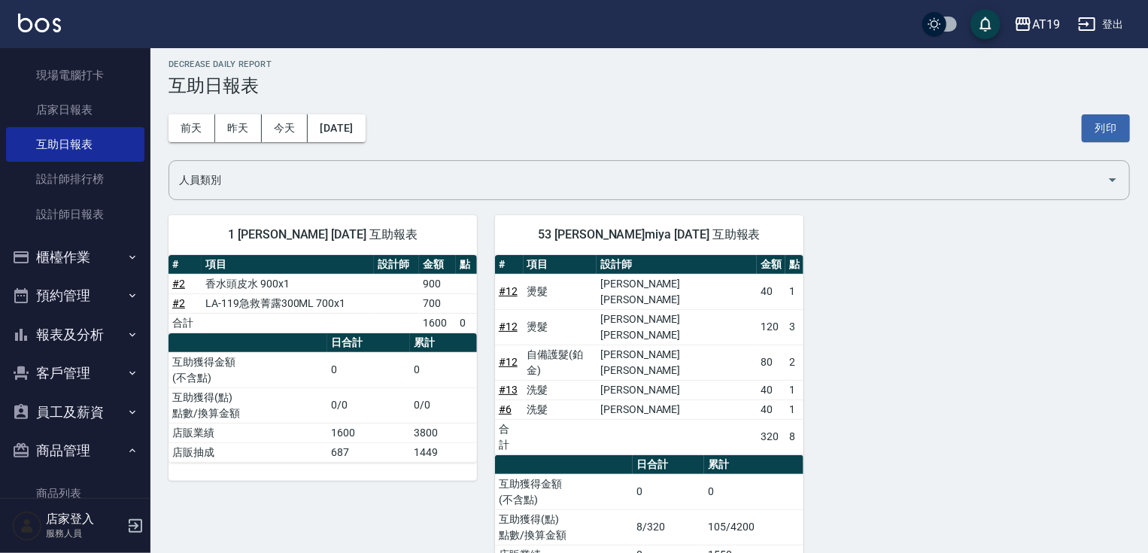
scroll to position [9, 0]
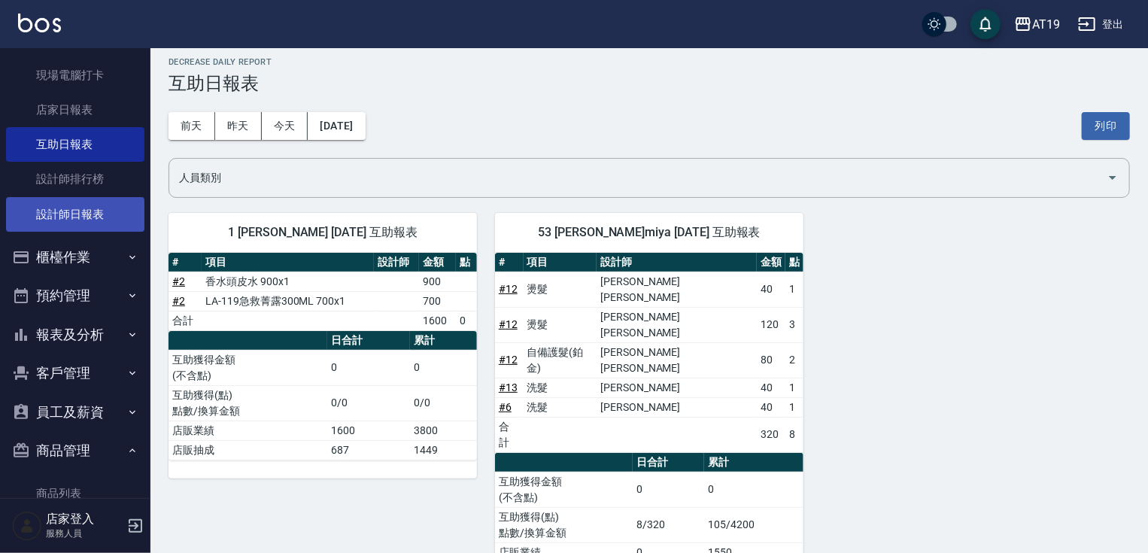
click at [81, 220] on link "設計師日報表" at bounding box center [75, 214] width 138 height 35
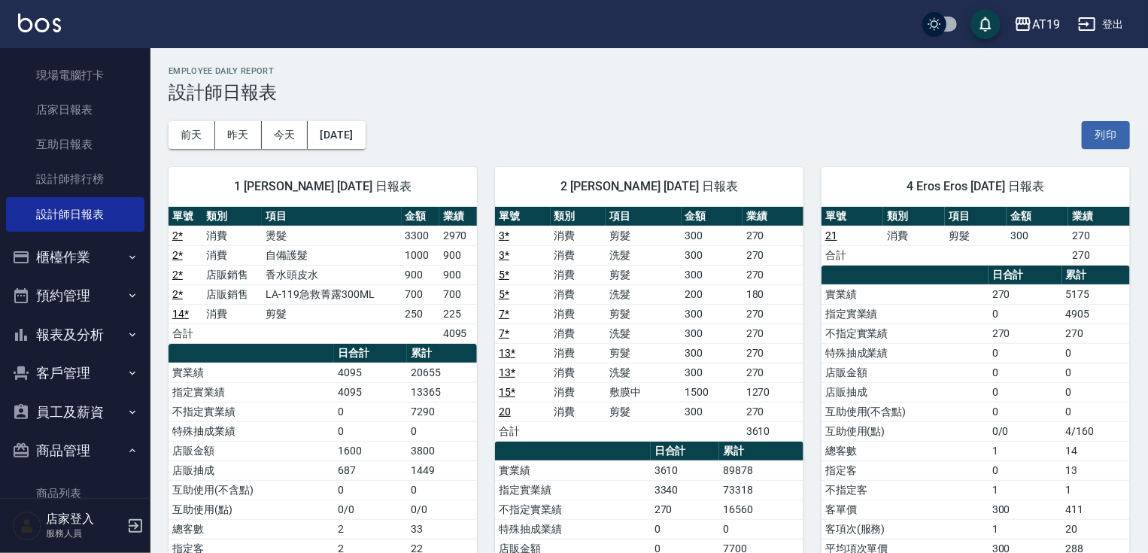
drag, startPoint x: 1147, startPoint y: 159, endPoint x: 1155, endPoint y: 190, distance: 31.7
click at [1090, 92] on h3 "設計師日報表" at bounding box center [649, 92] width 961 height 21
